Goal: Transaction & Acquisition: Purchase product/service

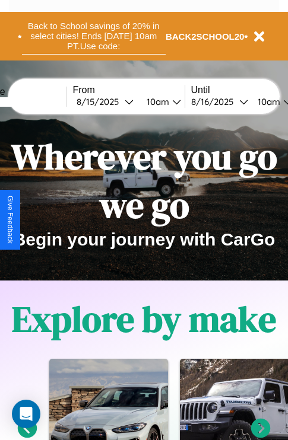
click at [93, 36] on button "Back to School savings of 20% in select cities! Ends 9/1 at 10am PT. Use code:" at bounding box center [93, 36] width 143 height 37
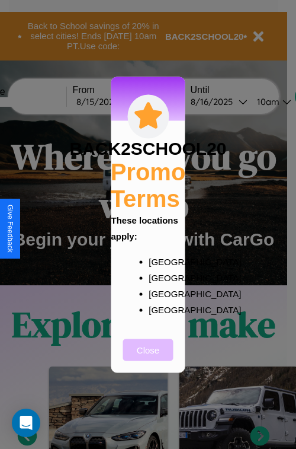
click at [148, 357] on button "Close" at bounding box center [148, 349] width 50 height 22
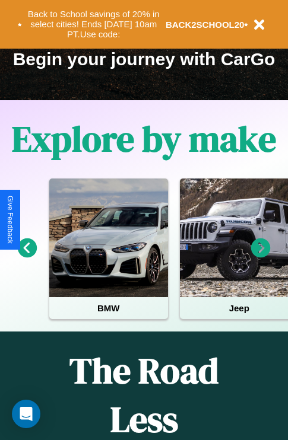
scroll to position [183, 0]
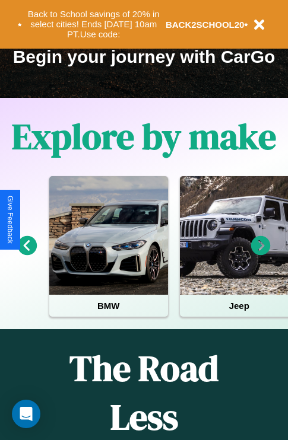
click at [260, 254] on icon at bounding box center [261, 246] width 20 height 20
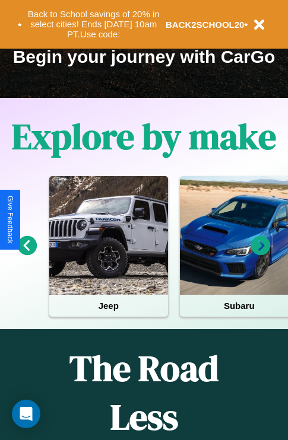
click at [260, 254] on icon at bounding box center [261, 246] width 20 height 20
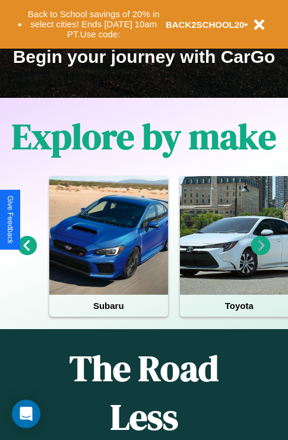
click at [260, 254] on icon at bounding box center [261, 246] width 20 height 20
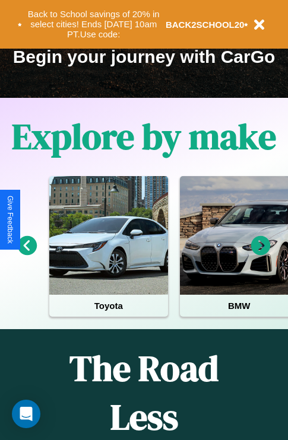
click at [260, 254] on icon at bounding box center [261, 246] width 20 height 20
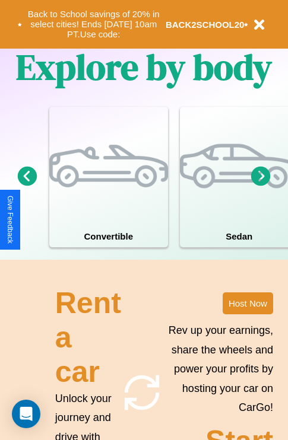
scroll to position [1154, 0]
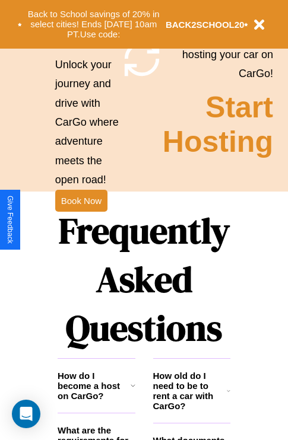
click at [81, 220] on h1 "Frequently Asked Questions" at bounding box center [144, 279] width 173 height 158
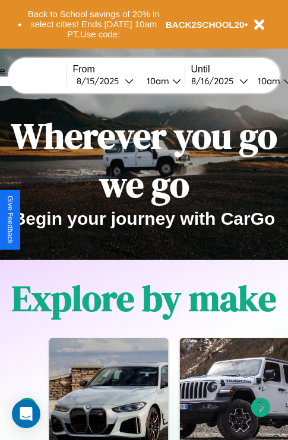
scroll to position [0, 0]
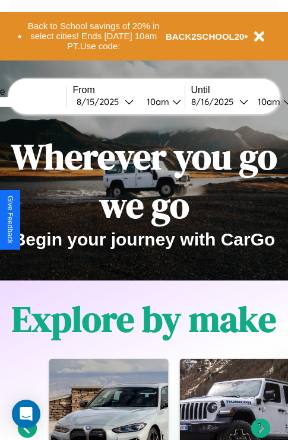
click at [40, 101] on input "text" at bounding box center [21, 101] width 89 height 9
type input "**********"
click at [119, 101] on div "8 / 15 / 2025" at bounding box center [100, 101] width 48 height 11
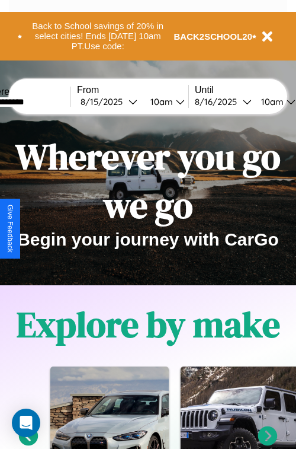
select select "*"
select select "****"
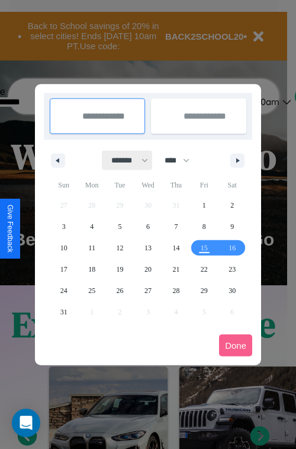
click at [124, 160] on select "******* ******** ***** ***** *** **** **** ****** ********* ******* ******** **…" at bounding box center [128, 161] width 50 height 20
select select "*"
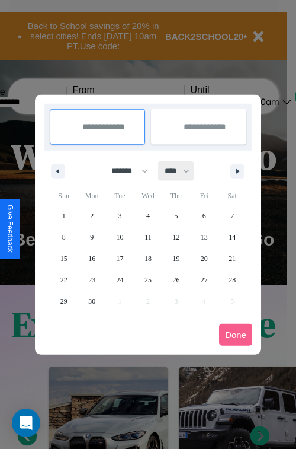
click at [183, 171] on select "**** **** **** **** **** **** **** **** **** **** **** **** **** **** **** ****…" at bounding box center [177, 171] width 36 height 20
select select "****"
click at [120, 258] on span "16" at bounding box center [120, 258] width 7 height 21
type input "**********"
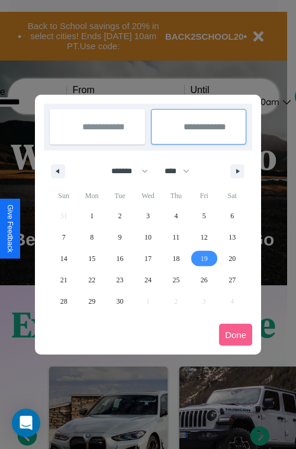
click at [204, 258] on span "19" at bounding box center [204, 258] width 7 height 21
type input "**********"
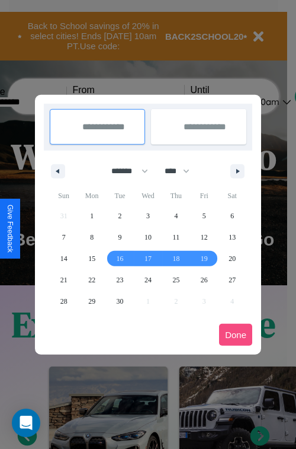
click at [236, 334] on button "Done" at bounding box center [235, 335] width 33 height 22
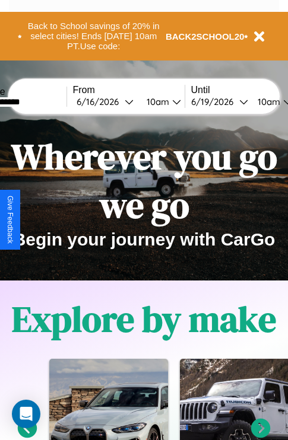
click at [170, 101] on div "10am" at bounding box center [155, 101] width 31 height 11
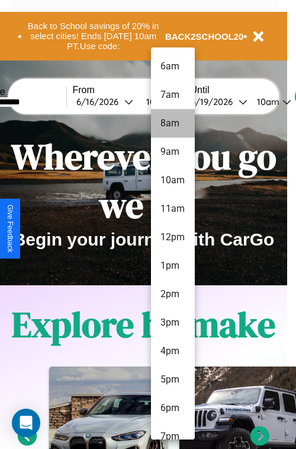
click at [173, 123] on li "8am" at bounding box center [173, 123] width 44 height 28
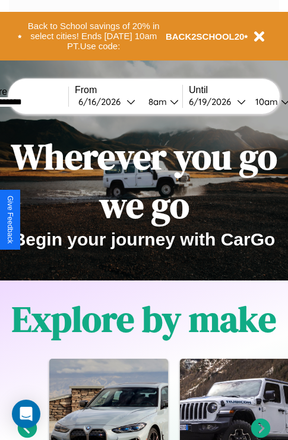
scroll to position [0, 42]
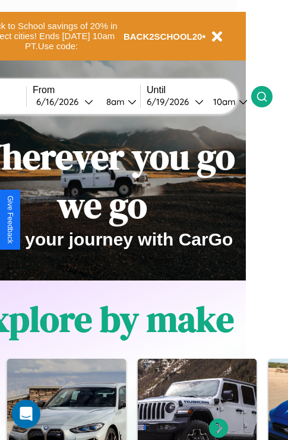
click at [267, 96] on icon at bounding box center [261, 97] width 12 height 12
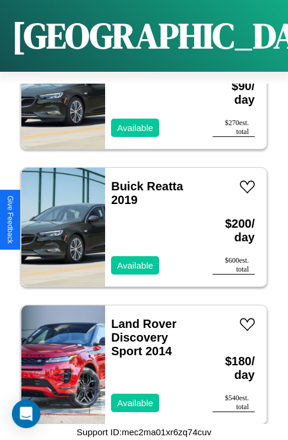
scroll to position [12697, 0]
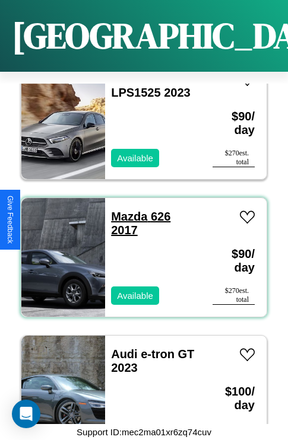
click at [125, 210] on link "Mazda 626 2017" at bounding box center [140, 223] width 59 height 27
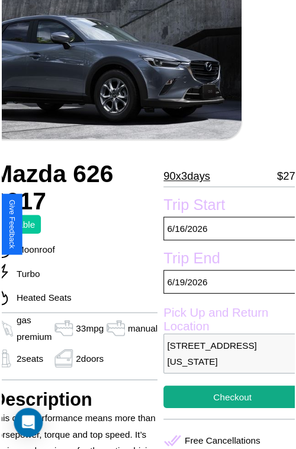
scroll to position [130, 54]
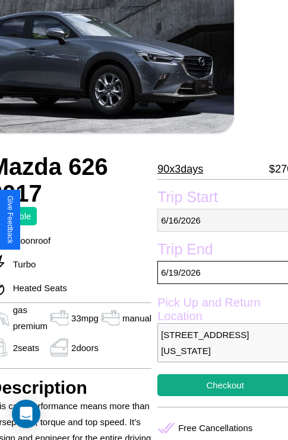
click at [219, 220] on p "[DATE]" at bounding box center [224, 220] width 135 height 23
select select "*"
select select "****"
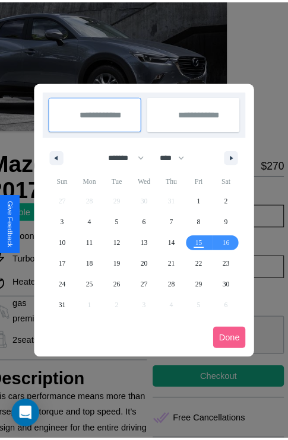
scroll to position [0, 54]
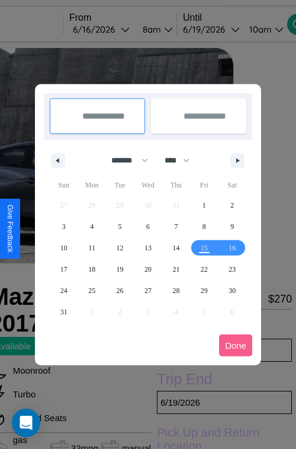
click at [117, 29] on div at bounding box center [148, 224] width 296 height 449
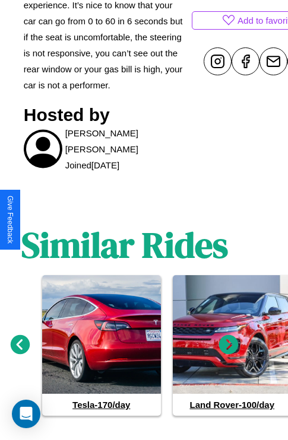
scroll to position [609, 18]
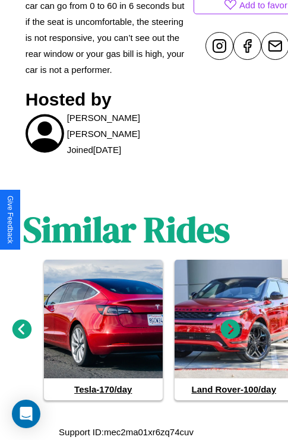
click at [230, 330] on icon at bounding box center [231, 330] width 20 height 20
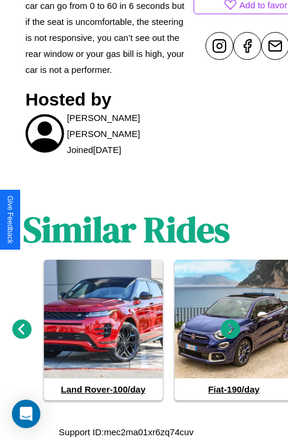
click at [230, 330] on icon at bounding box center [231, 330] width 20 height 20
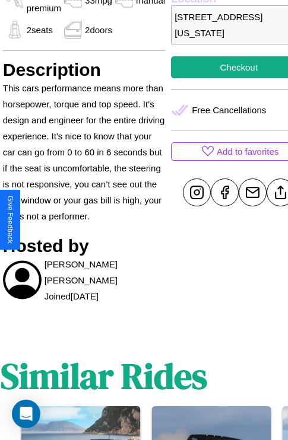
scroll to position [436, 42]
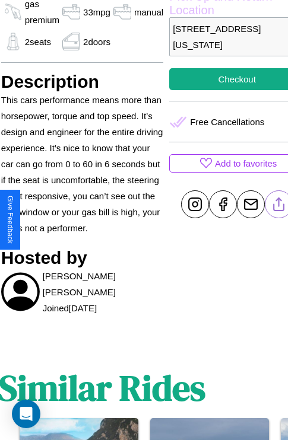
click at [279, 206] on line at bounding box center [279, 202] width 0 height 8
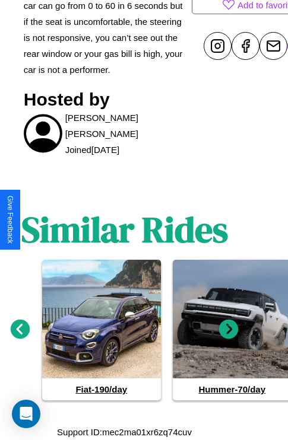
scroll to position [609, 18]
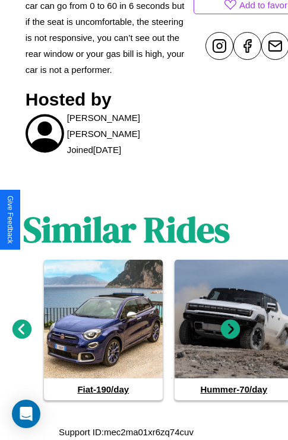
click at [230, 330] on icon at bounding box center [231, 330] width 20 height 20
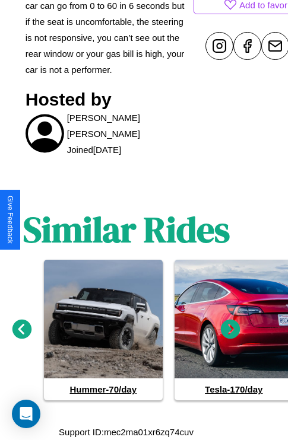
click at [230, 330] on icon at bounding box center [231, 330] width 20 height 20
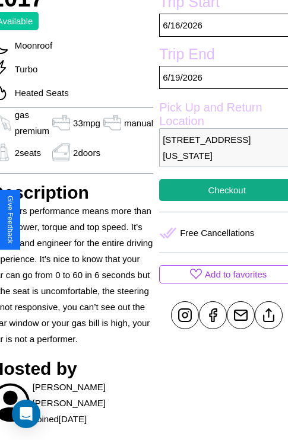
scroll to position [311, 54]
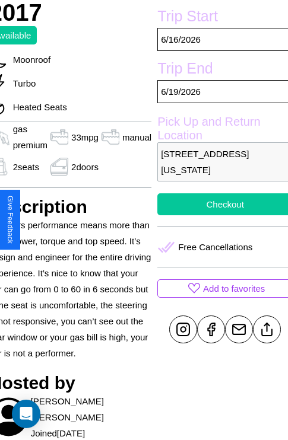
click at [219, 215] on button "Checkout" at bounding box center [224, 204] width 135 height 22
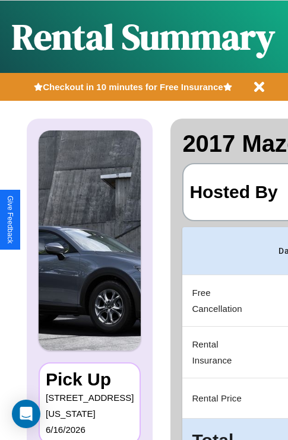
scroll to position [0, 235]
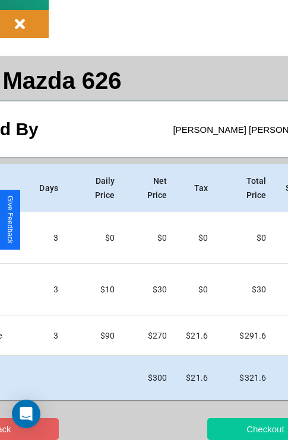
click at [229, 429] on button "Checkout" at bounding box center [265, 429] width 116 height 22
